Goal: Transaction & Acquisition: Book appointment/travel/reservation

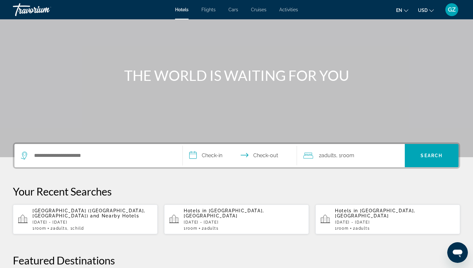
scroll to position [37, 0]
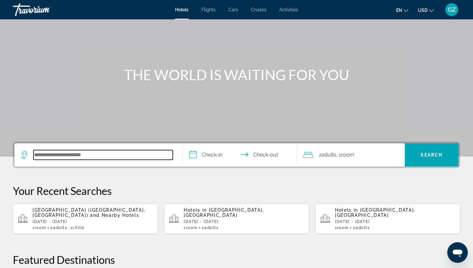
click at [86, 155] on input "Search hotel destination" at bounding box center [102, 155] width 139 height 10
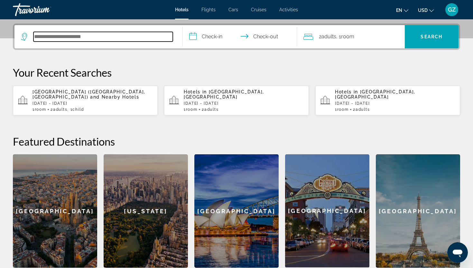
scroll to position [157, 0]
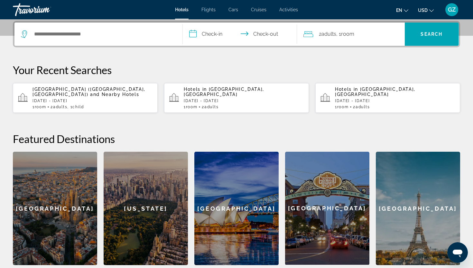
click at [243, 98] on p "[DATE] - [DATE]" at bounding box center [244, 100] width 120 height 5
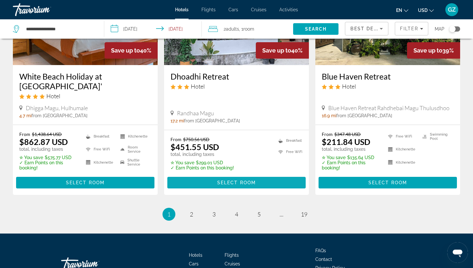
scroll to position [841, 0]
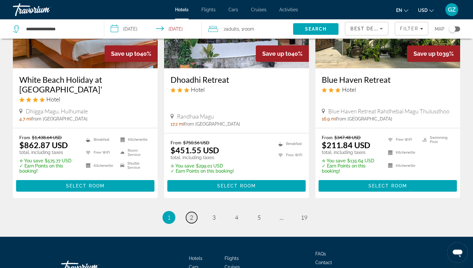
click at [189, 212] on link "page 2" at bounding box center [191, 217] width 11 height 11
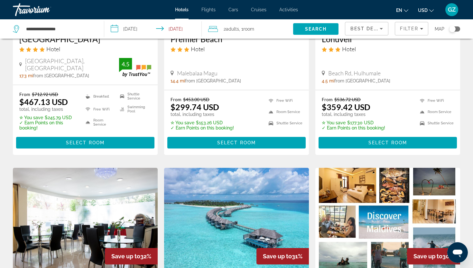
scroll to position [382, 0]
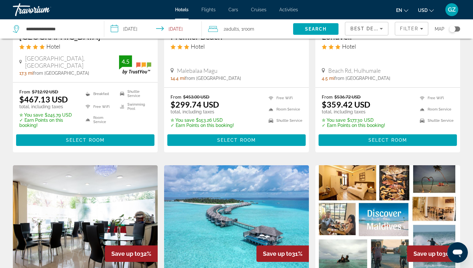
click at [456, 252] on icon "Открыть окно обмена сообщениями" at bounding box center [458, 253] width 10 height 8
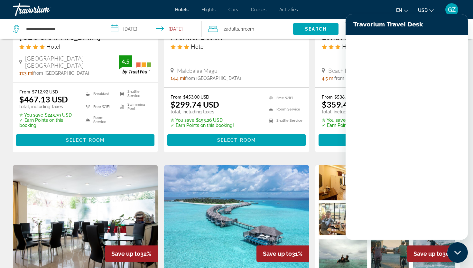
scroll to position [0, 0]
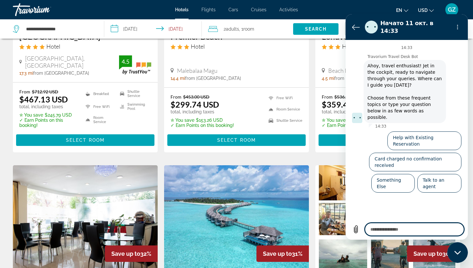
click at [301, 67] on div "Malebalaa Magu" at bounding box center [237, 70] width 132 height 7
click at [336, 8] on div "en English Español Français Italiano Português русский USD USD ($) MXN (Mex$) C…" at bounding box center [382, 10] width 156 height 14
click at [316, 10] on div "en English Español Français Italiano Português русский USD USD ($) MXN (Mex$) C…" at bounding box center [382, 10] width 156 height 14
click at [354, 25] on icon "Вернуться к списку разговоров" at bounding box center [356, 27] width 8 height 8
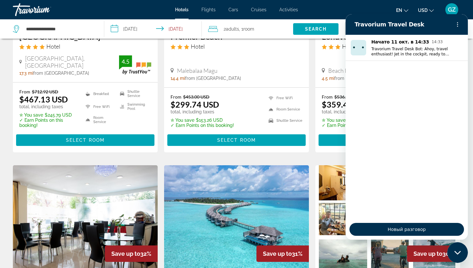
click at [337, 11] on div "en English Español Français Italiano Português русский USD USD ($) MXN (Mex$) C…" at bounding box center [382, 10] width 156 height 14
click at [339, 9] on div "en English Español Français Italiano Português русский USD USD ($) MXN (Mex$) C…" at bounding box center [382, 10] width 156 height 14
click at [338, 9] on div "en English Español Français Italiano Português русский USD USD ($) MXN (Mex$) C…" at bounding box center [382, 10] width 156 height 14
click at [458, 24] on icon "Меню параметров" at bounding box center [457, 24] width 5 height 5
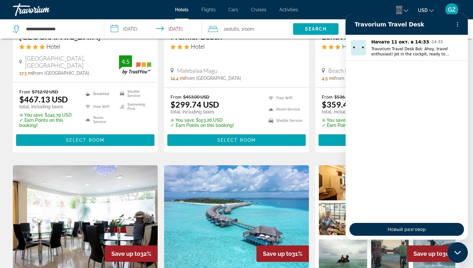
click at [456, 250] on icon "Закрыть окно обмена сообщениями" at bounding box center [457, 252] width 7 height 4
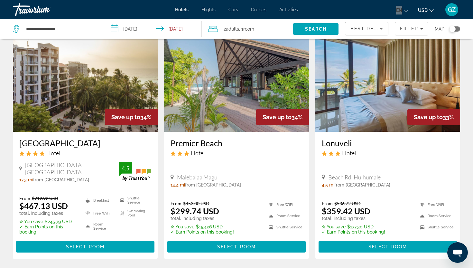
scroll to position [277, 0]
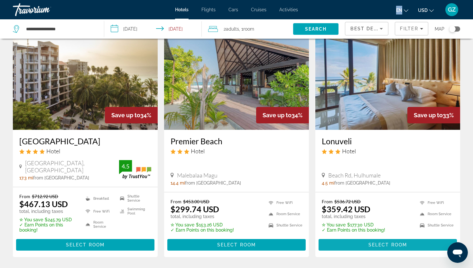
click at [379, 242] on span "Select Room" at bounding box center [387, 244] width 39 height 5
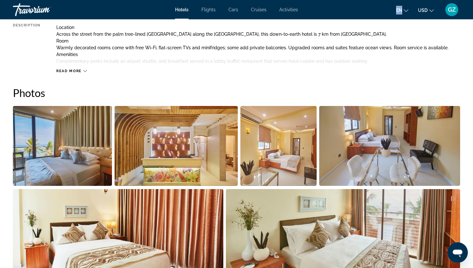
scroll to position [279, 0]
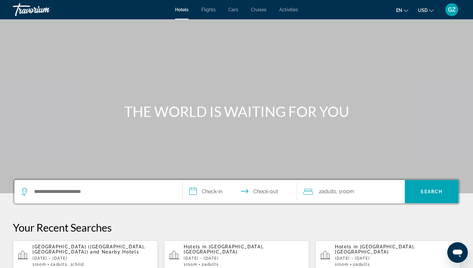
click at [258, 9] on span "Cruises" at bounding box center [258, 9] width 15 height 5
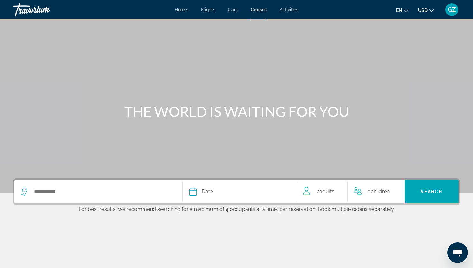
click at [178, 10] on span "Hotels" at bounding box center [182, 9] width 14 height 5
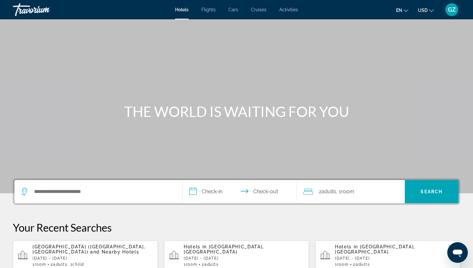
click at [234, 9] on span "Cars" at bounding box center [233, 9] width 10 height 5
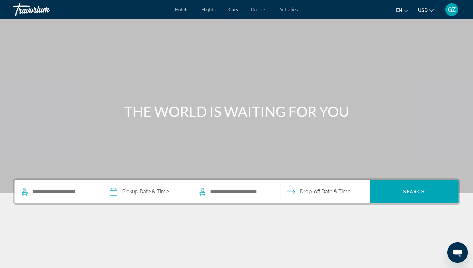
click at [182, 8] on span "Hotels" at bounding box center [182, 9] width 14 height 5
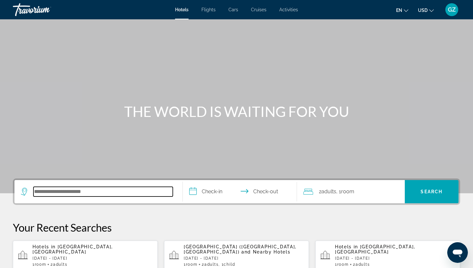
click at [59, 194] on input "Search hotel destination" at bounding box center [102, 192] width 139 height 10
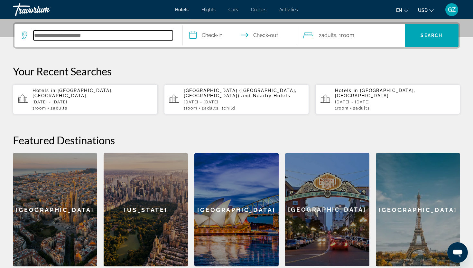
scroll to position [157, 0]
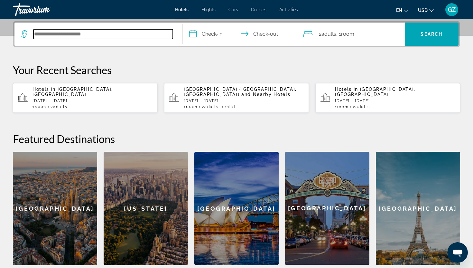
type input "*"
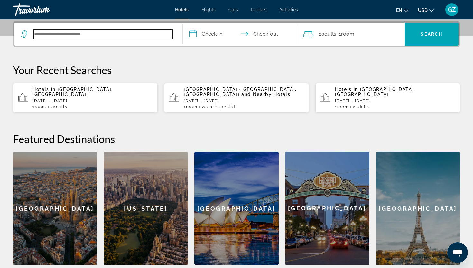
type input "*"
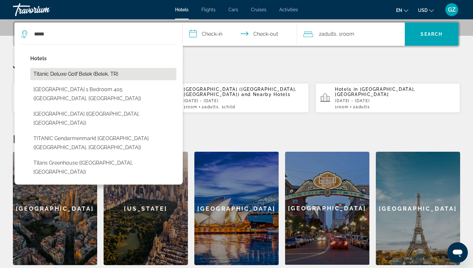
click at [90, 73] on button "Titanic Deluxe Golf Belek (Belek, TR)" at bounding box center [103, 74] width 146 height 12
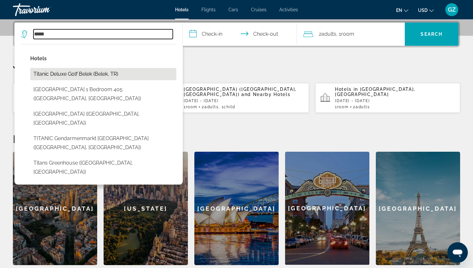
type input "**********"
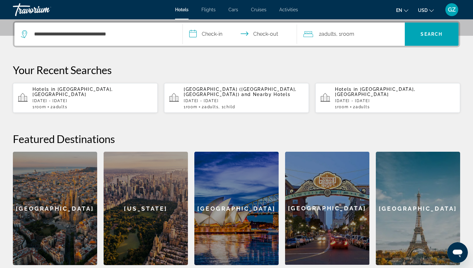
click at [208, 35] on input "**********" at bounding box center [241, 35] width 117 height 25
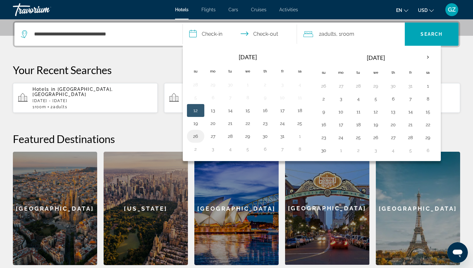
click at [196, 135] on button "26" at bounding box center [195, 136] width 10 height 9
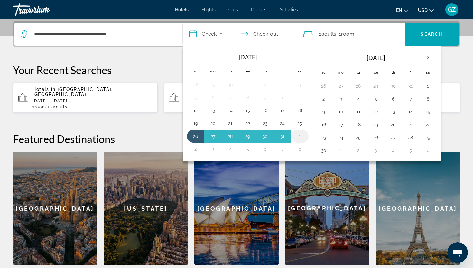
click at [300, 135] on button "1" at bounding box center [300, 136] width 10 height 9
type input "**********"
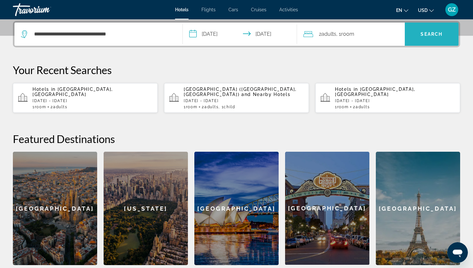
click at [418, 36] on span "Search" at bounding box center [432, 33] width 54 height 15
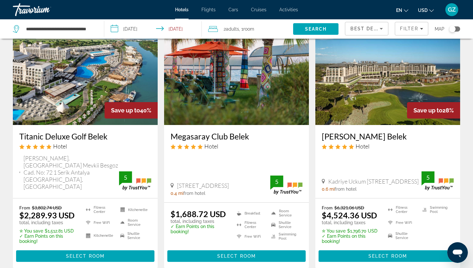
scroll to position [40, 0]
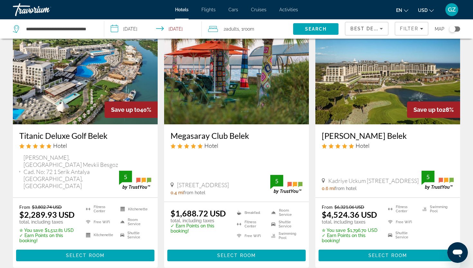
click at [237, 30] on span "Adults" at bounding box center [232, 28] width 13 height 5
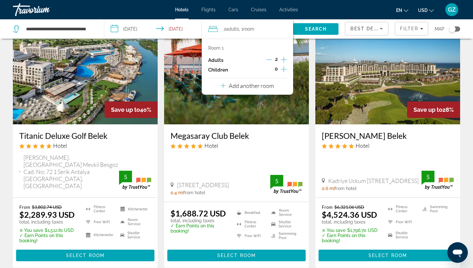
click at [284, 69] on icon "Increment children" at bounding box center [284, 69] width 6 height 8
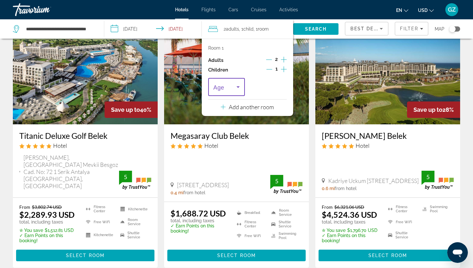
click at [236, 86] on icon "Travelers: 2 adults, 1 child" at bounding box center [238, 87] width 8 height 8
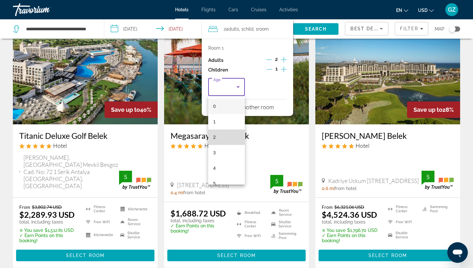
click at [224, 140] on mat-option "2" at bounding box center [226, 136] width 37 height 15
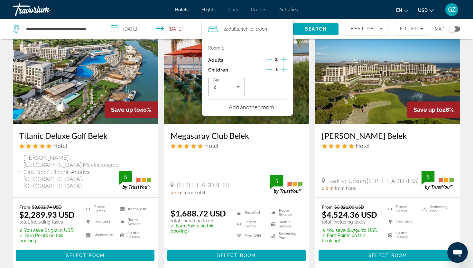
click at [188, 73] on img "Main content" at bounding box center [236, 72] width 145 height 103
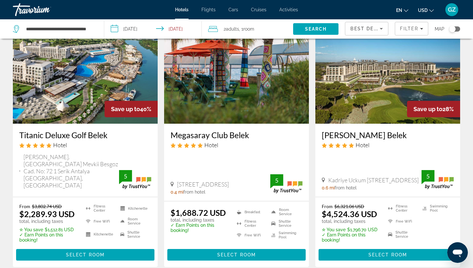
scroll to position [39, 0]
